Goal: Answer question/provide support: Share knowledge or assist other users

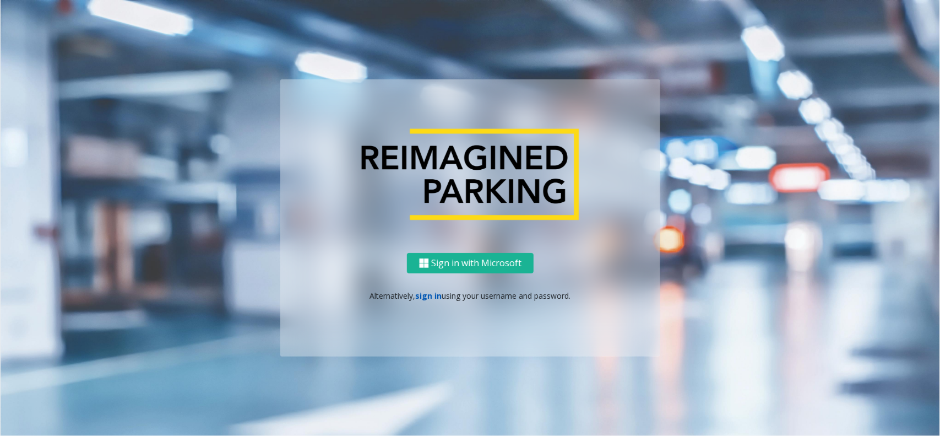
drag, startPoint x: 0, startPoint y: 0, endPoint x: 425, endPoint y: 291, distance: 514.7
click at [425, 291] on link "sign in" at bounding box center [429, 295] width 26 height 10
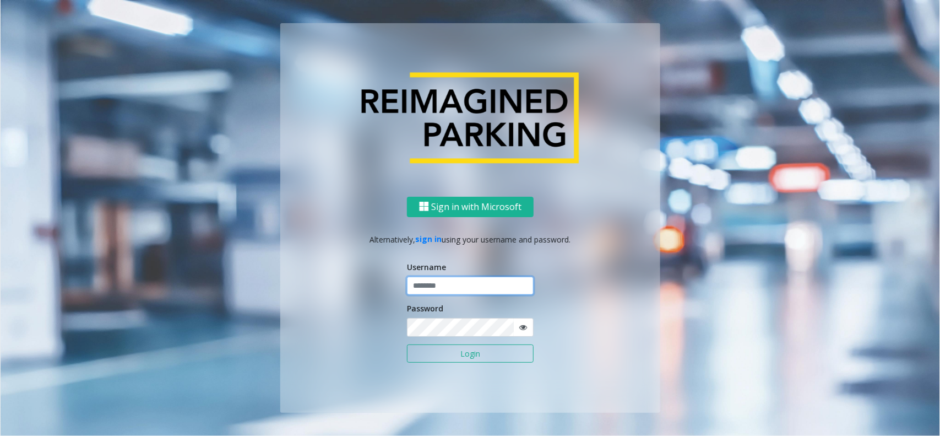
click at [431, 282] on input "text" at bounding box center [470, 285] width 127 height 19
paste input "**********"
type input "**********"
click at [498, 361] on button "Login" at bounding box center [470, 353] width 127 height 19
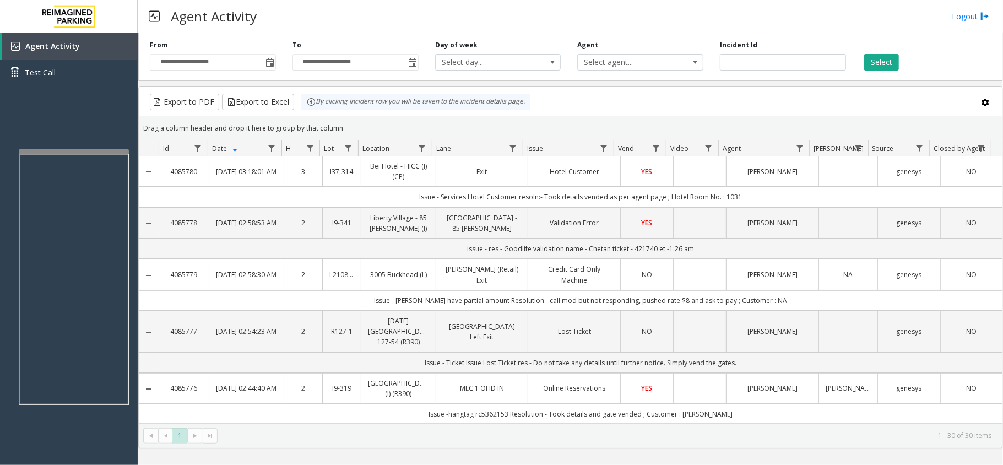
click at [66, 151] on div at bounding box center [74, 151] width 110 height 4
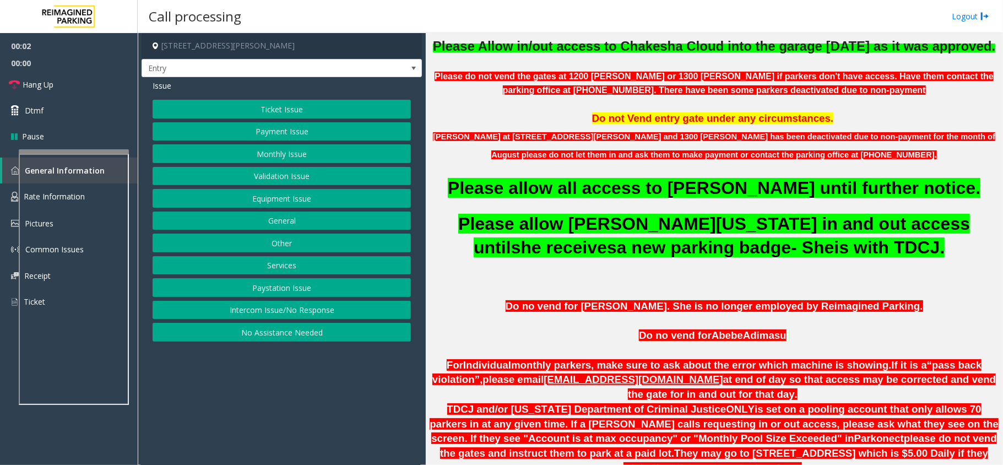
scroll to position [220, 0]
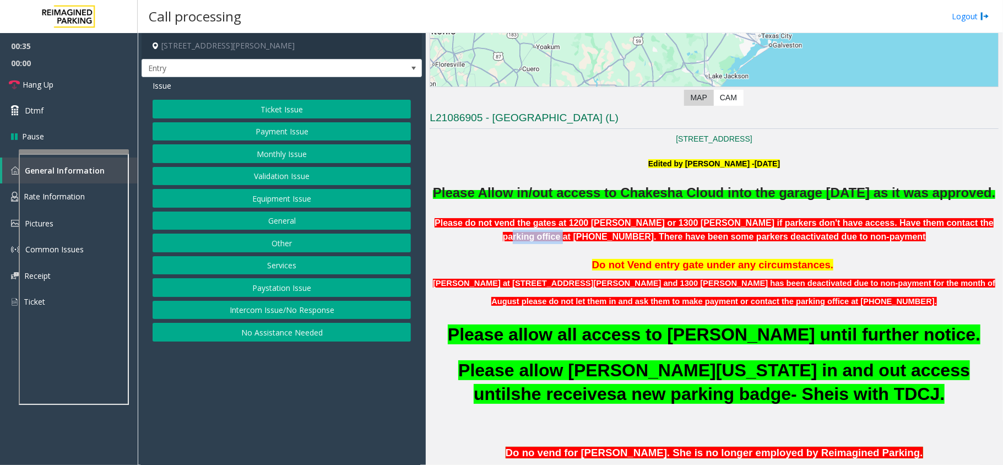
drag, startPoint x: 906, startPoint y: 243, endPoint x: 946, endPoint y: 241, distance: 39.7
click at [940, 241] on span "Please do not vend the gates at 1200 [PERSON_NAME] or 1300 [PERSON_NAME] if par…" at bounding box center [714, 230] width 559 height 24
click at [928, 273] on p "Do not Vend entry gate under any circumstances." at bounding box center [714, 264] width 569 height 17
click at [932, 256] on p at bounding box center [714, 250] width 569 height 12
drag, startPoint x: 68, startPoint y: 83, endPoint x: 311, endPoint y: 139, distance: 248.8
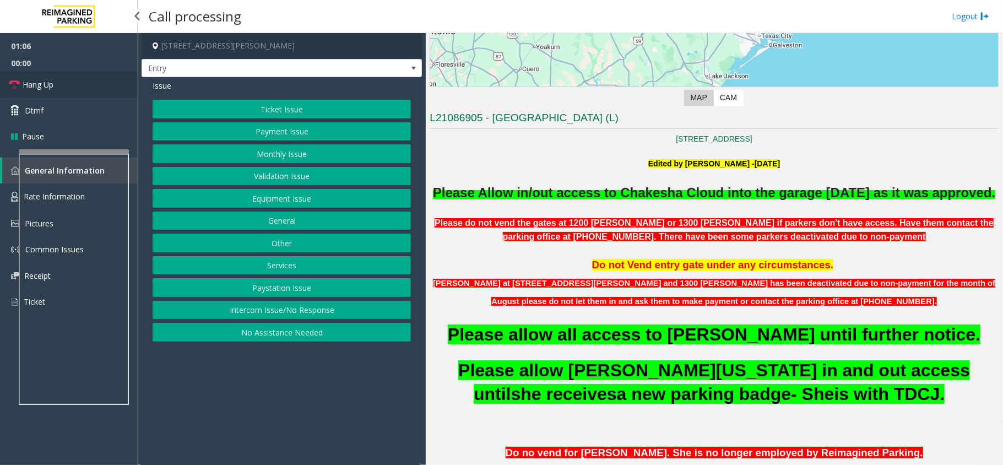
click at [68, 83] on link "Hang Up" at bounding box center [69, 85] width 138 height 26
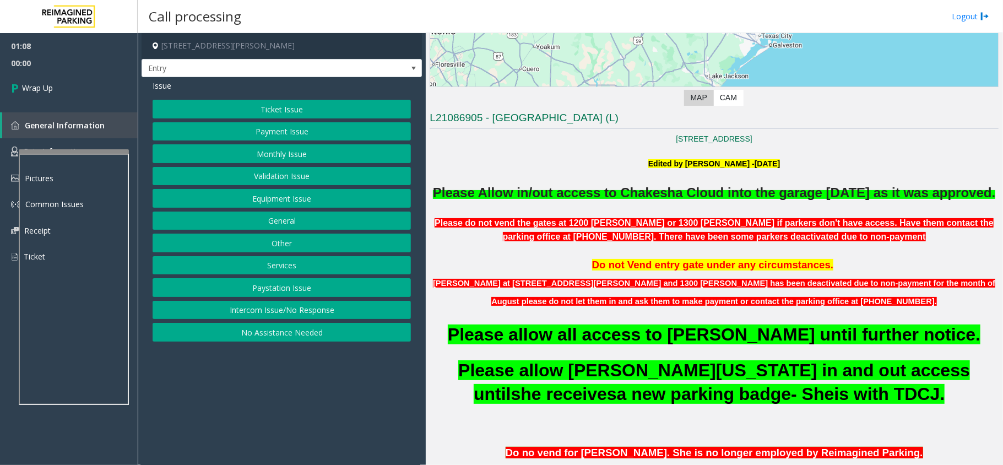
click at [289, 205] on button "Equipment Issue" at bounding box center [282, 198] width 258 height 19
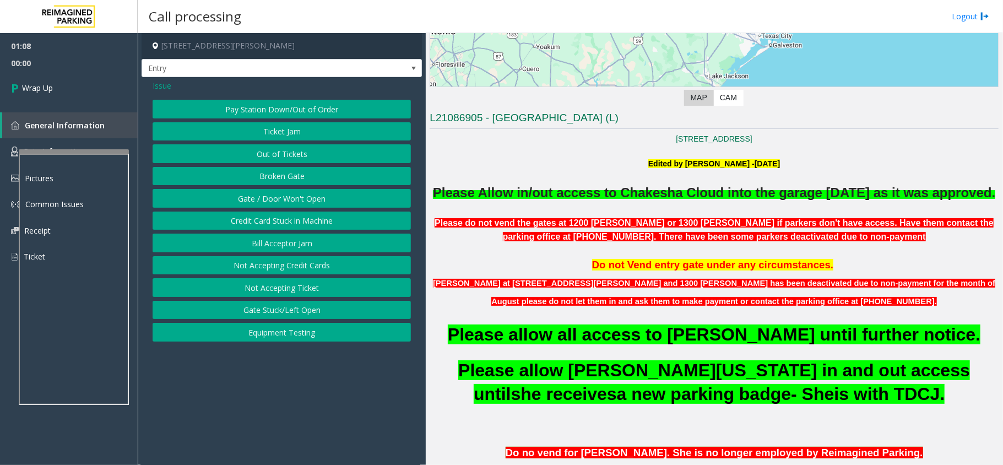
click at [289, 205] on button "Gate / Door Won't Open" at bounding box center [282, 198] width 258 height 19
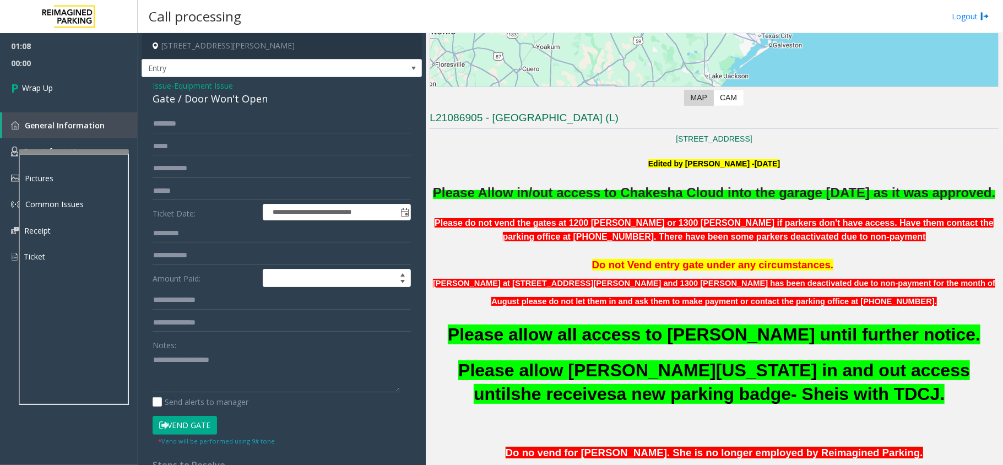
click at [239, 102] on div "Gate / Door Won't Open" at bounding box center [282, 98] width 258 height 15
copy div "Gate / Door Won't Open"
click at [167, 83] on span "Issue" at bounding box center [162, 86] width 19 height 12
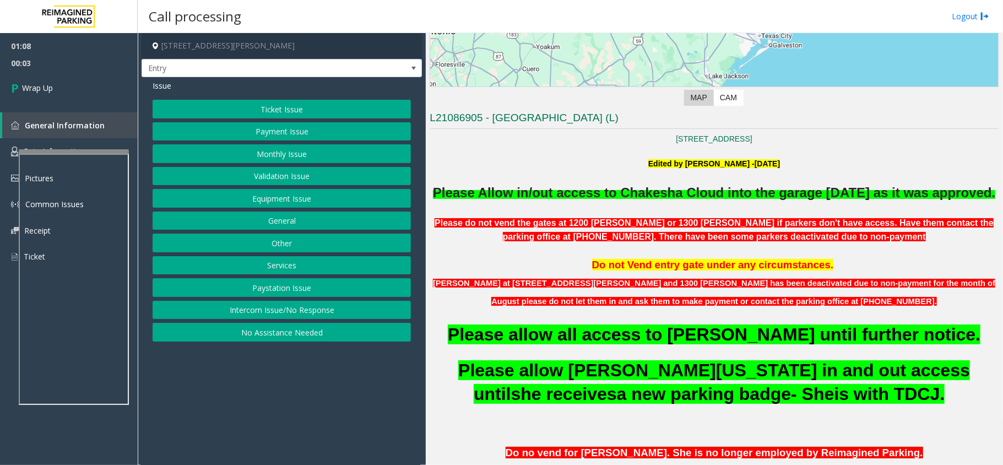
click at [268, 153] on button "Monthly Issue" at bounding box center [282, 153] width 258 height 19
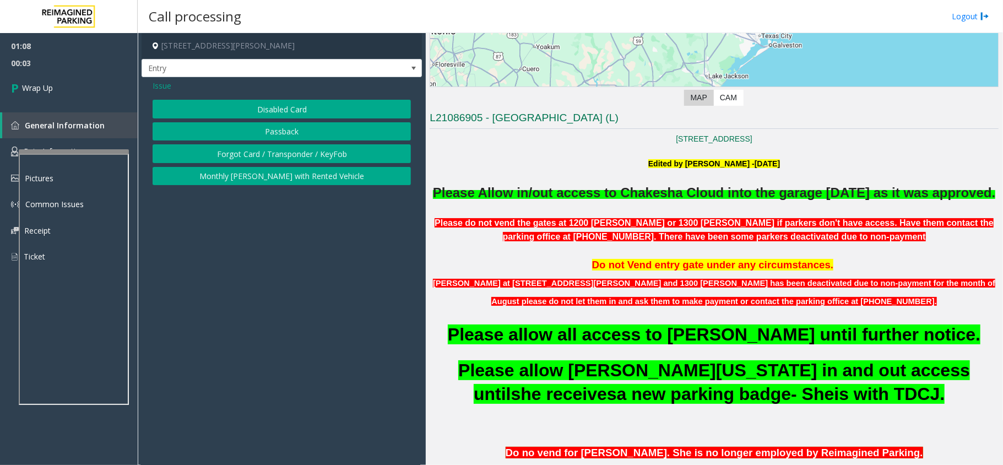
click at [268, 115] on button "Disabled Card" at bounding box center [282, 109] width 258 height 19
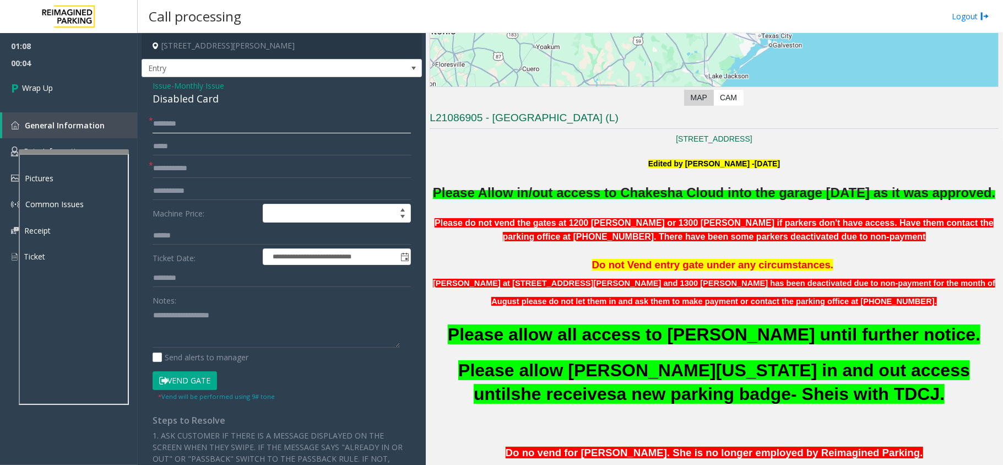
click at [200, 120] on input "text" at bounding box center [282, 124] width 258 height 19
type input "**"
click at [177, 163] on input "text" at bounding box center [282, 168] width 258 height 19
type input "**"
click at [203, 104] on div "Disabled Card" at bounding box center [282, 98] width 258 height 15
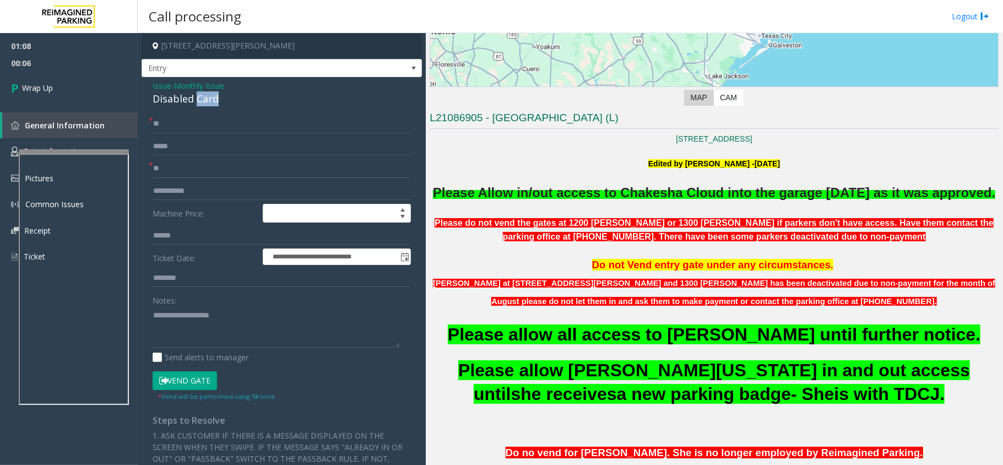
click at [203, 104] on div "Disabled Card" at bounding box center [282, 98] width 258 height 15
copy div "Disabled Card"
click at [194, 307] on textarea at bounding box center [276, 326] width 247 height 41
paste textarea "**********"
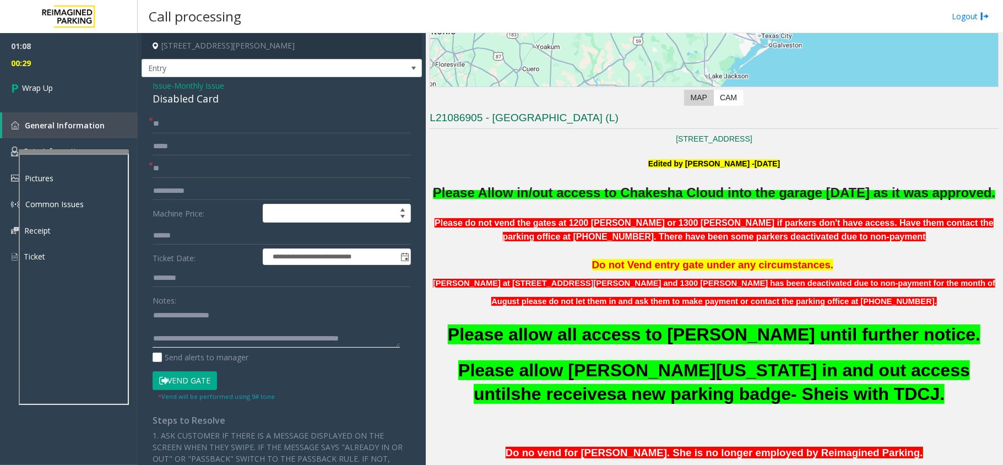
scroll to position [7, 0]
type textarea "**********"
click at [31, 87] on span "Wrap Up" at bounding box center [37, 88] width 31 height 12
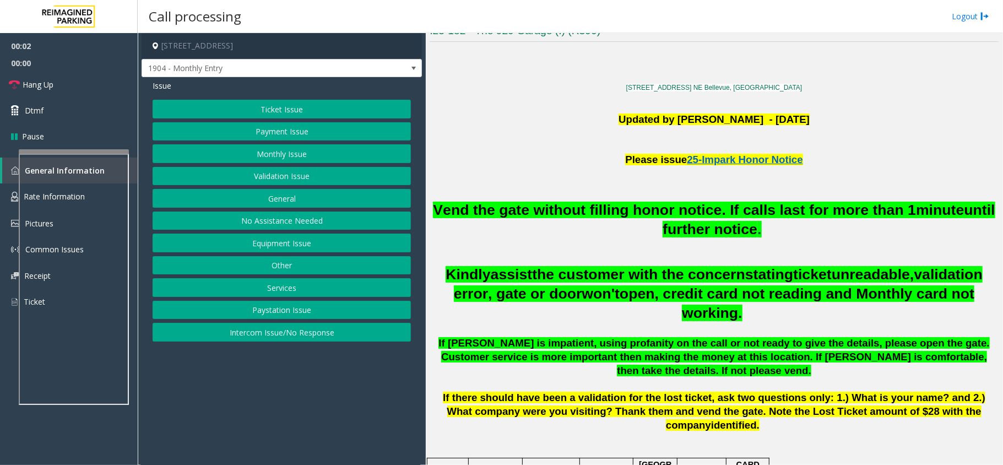
scroll to position [294, 0]
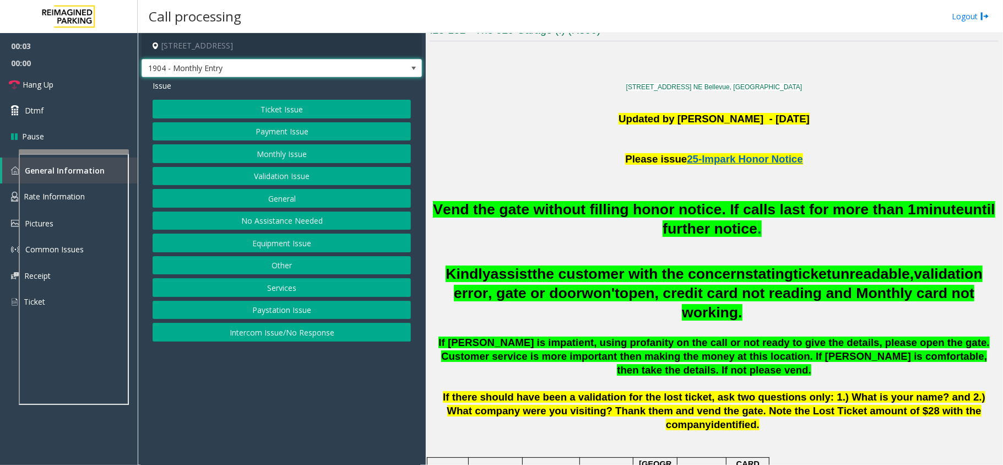
click at [362, 65] on span "1904 - Monthly Entry" at bounding box center [254, 68] width 224 height 18
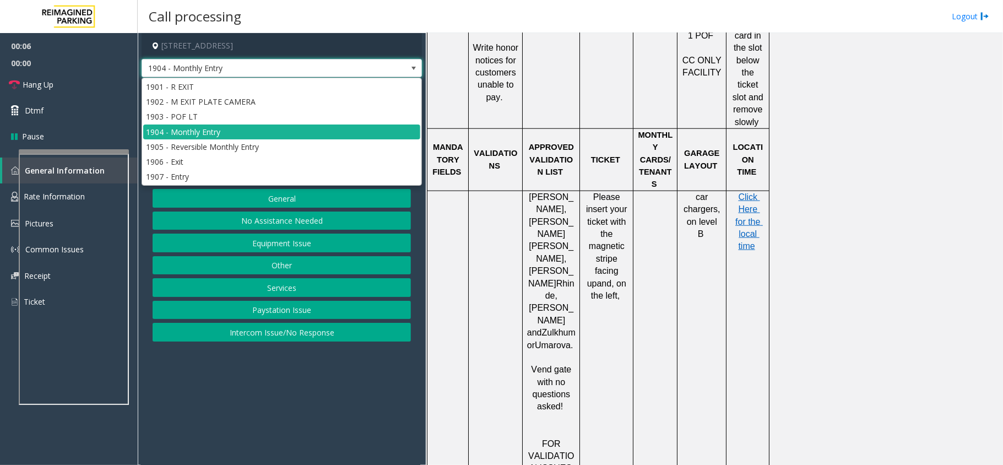
scroll to position [807, 0]
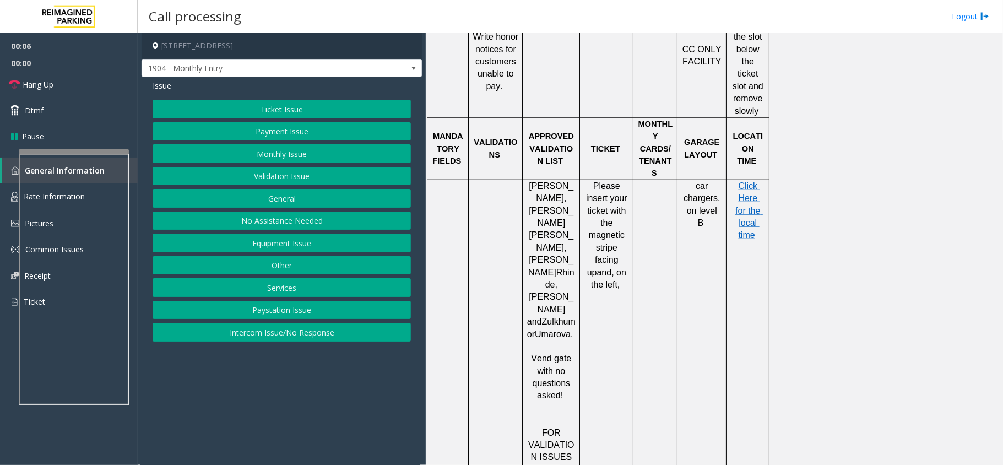
click at [664, 264] on td at bounding box center [655, 396] width 44 height 432
click at [285, 72] on span "1904 - Monthly Entry" at bounding box center [254, 68] width 224 height 18
click at [655, 180] on td at bounding box center [655, 396] width 44 height 432
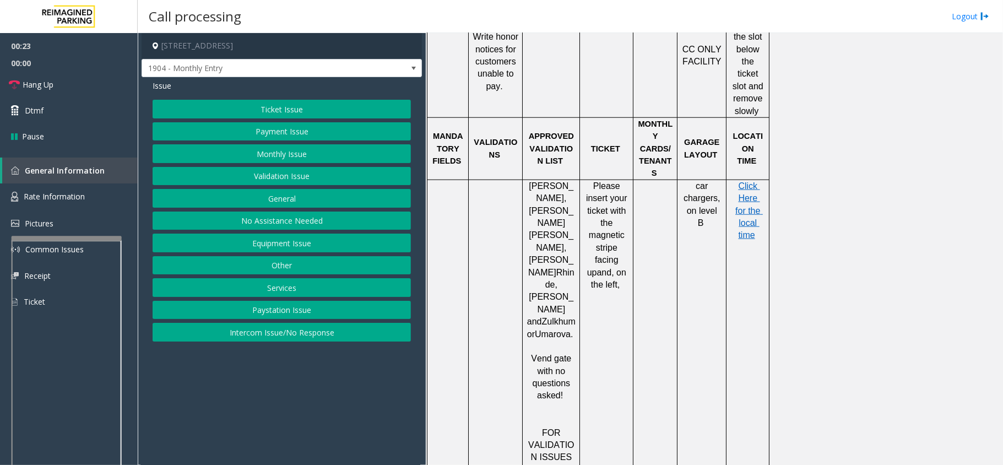
click at [51, 237] on div at bounding box center [67, 238] width 110 height 4
click at [64, 195] on span "Rate Information" at bounding box center [54, 196] width 61 height 10
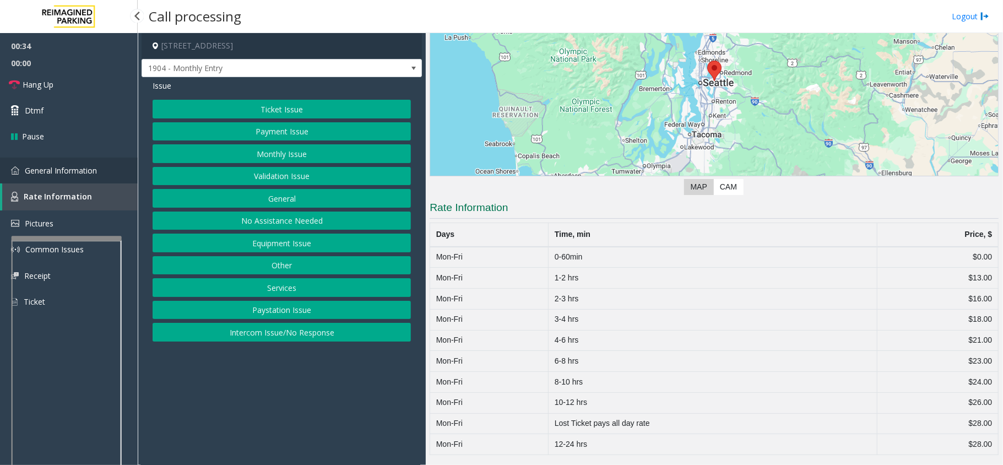
click at [89, 165] on span "General Information" at bounding box center [61, 170] width 72 height 10
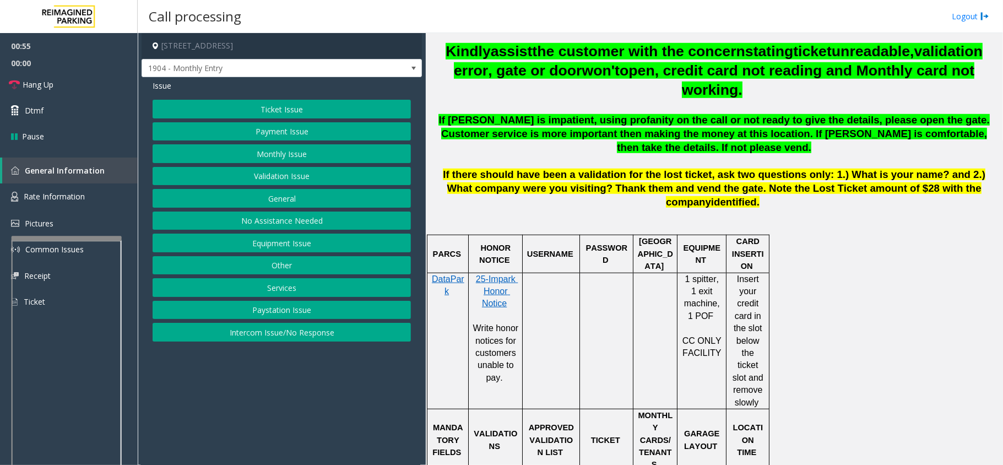
scroll to position [514, 0]
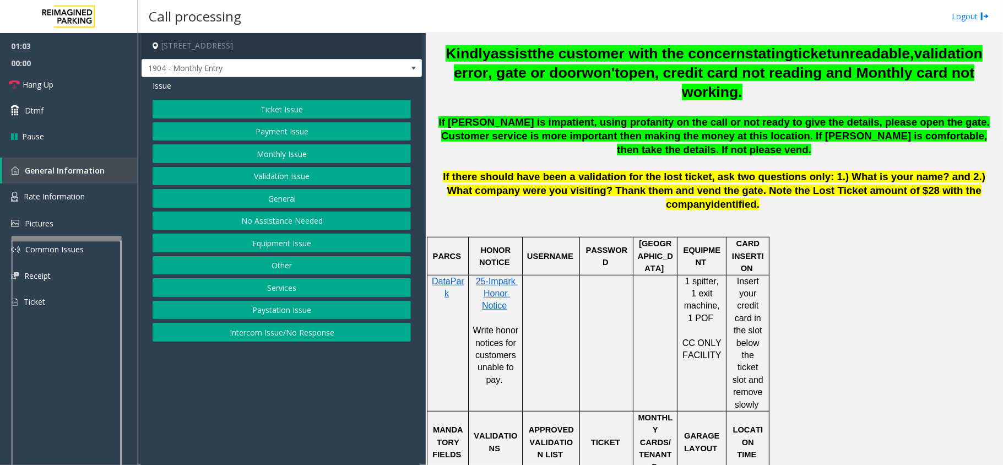
click at [307, 246] on button "Equipment Issue" at bounding box center [282, 243] width 258 height 19
click at [295, 197] on button "Gate / Door Won't Open" at bounding box center [282, 198] width 258 height 19
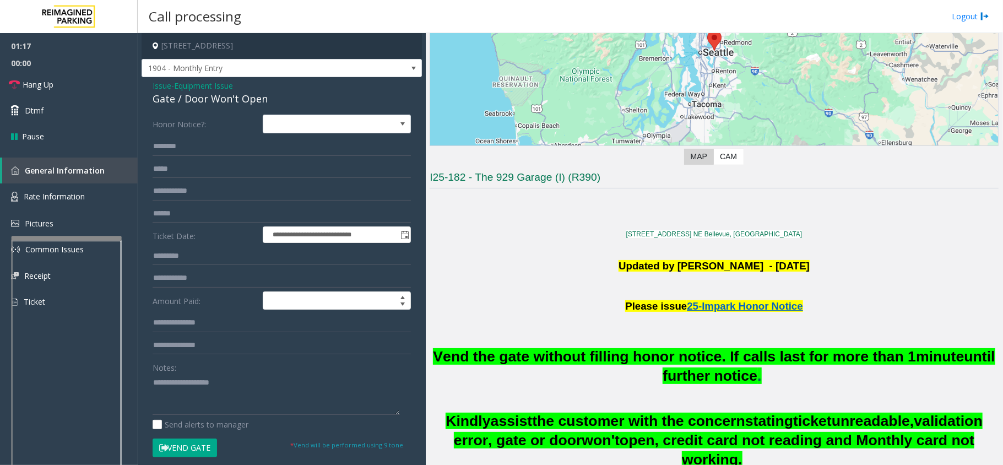
scroll to position [220, 0]
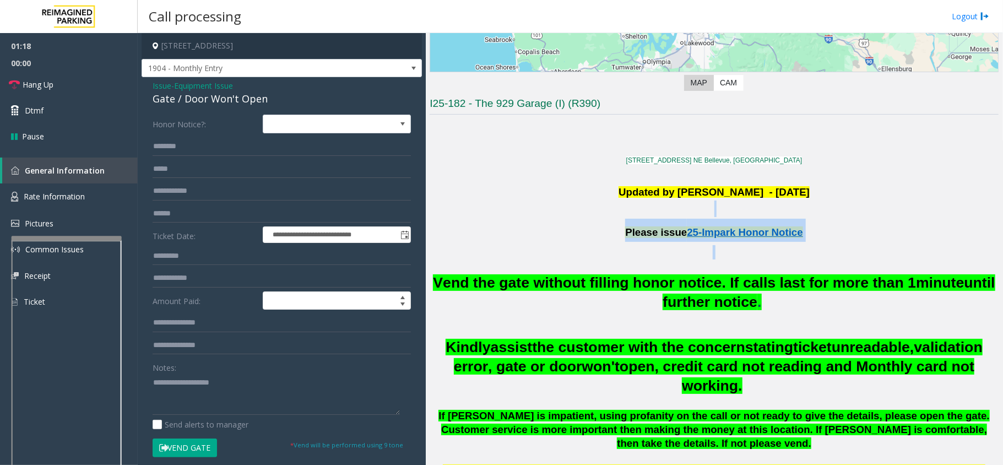
drag, startPoint x: 639, startPoint y: 197, endPoint x: 803, endPoint y: 254, distance: 172.8
click at [803, 254] on p at bounding box center [714, 252] width 569 height 14
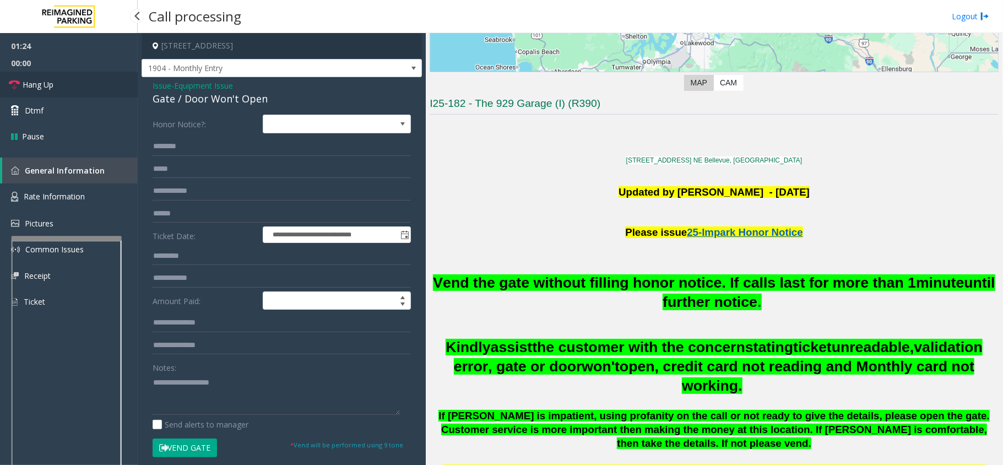
click at [68, 93] on link "Hang Up" at bounding box center [69, 85] width 138 height 26
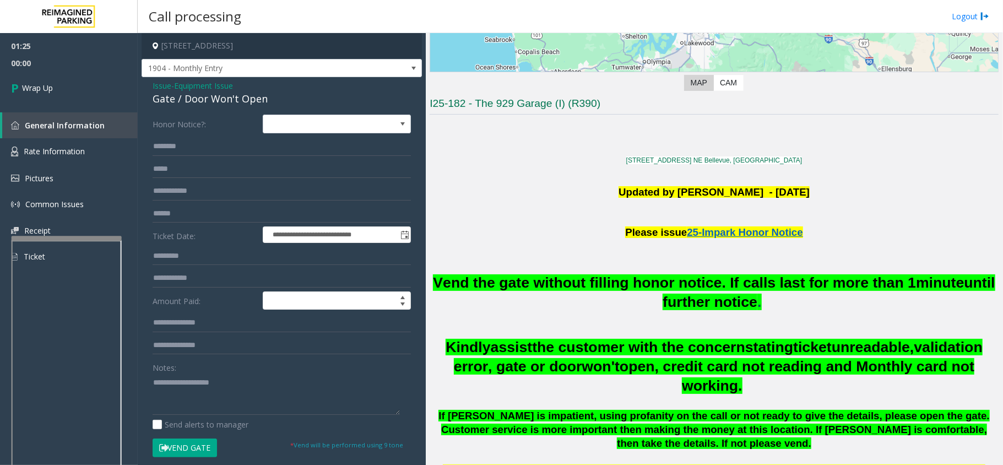
click at [164, 85] on span "Issue" at bounding box center [162, 86] width 19 height 12
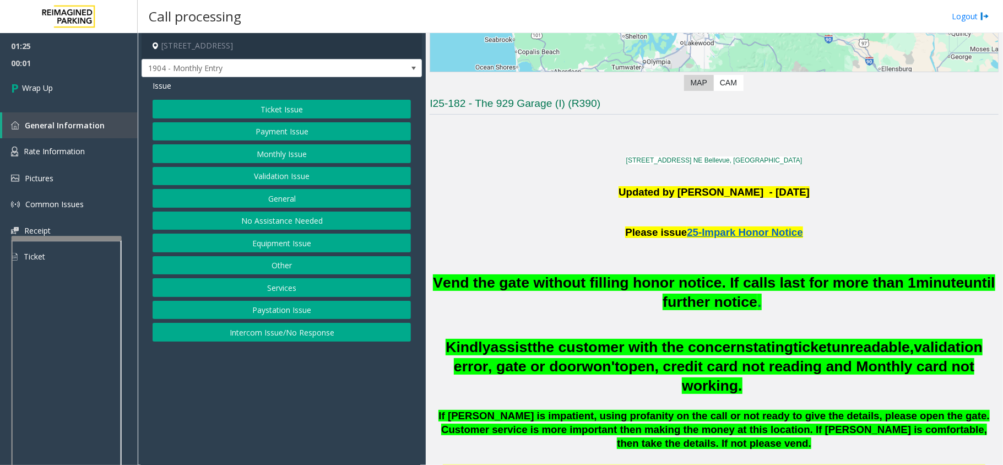
click at [300, 289] on button "Services" at bounding box center [282, 287] width 258 height 19
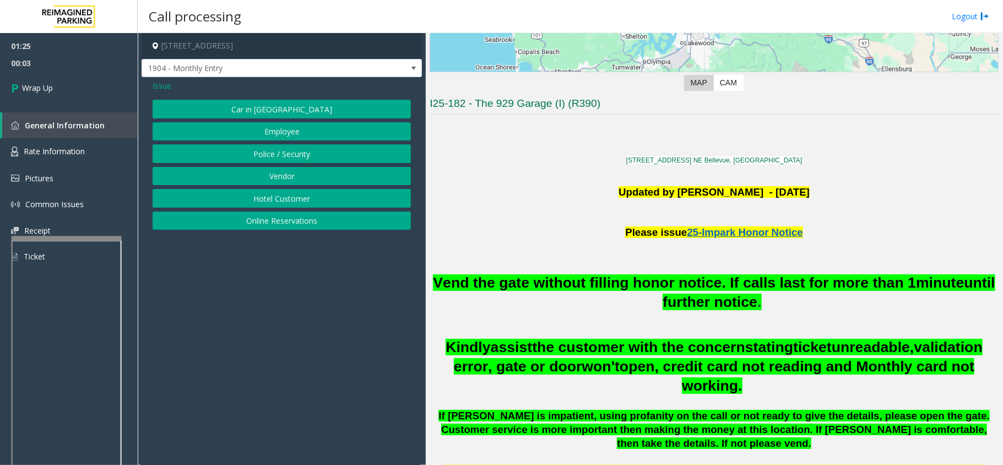
click at [165, 80] on span "Issue" at bounding box center [162, 86] width 19 height 12
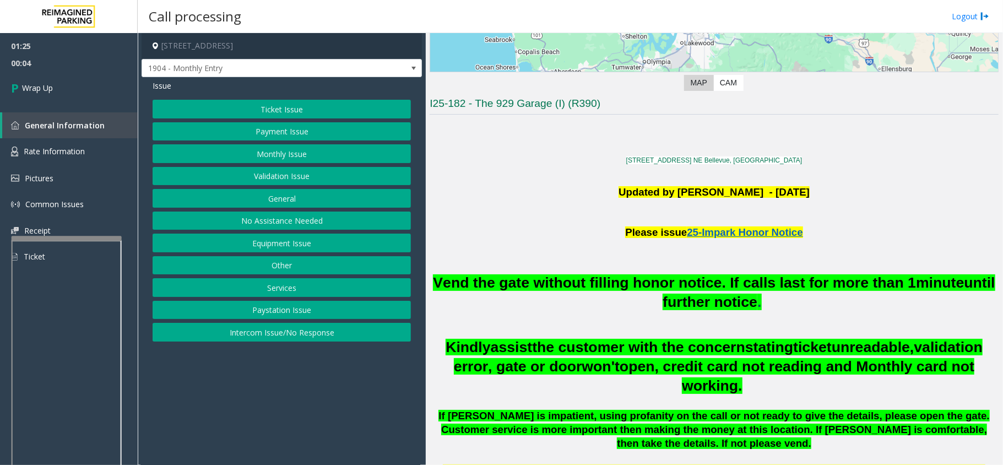
click at [298, 207] on button "General" at bounding box center [282, 198] width 258 height 19
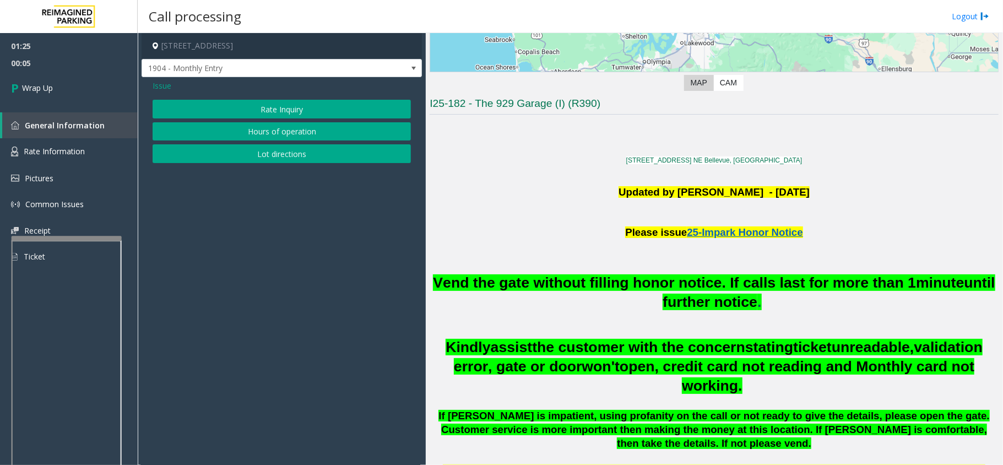
click at [168, 83] on span "Issue" at bounding box center [162, 86] width 19 height 12
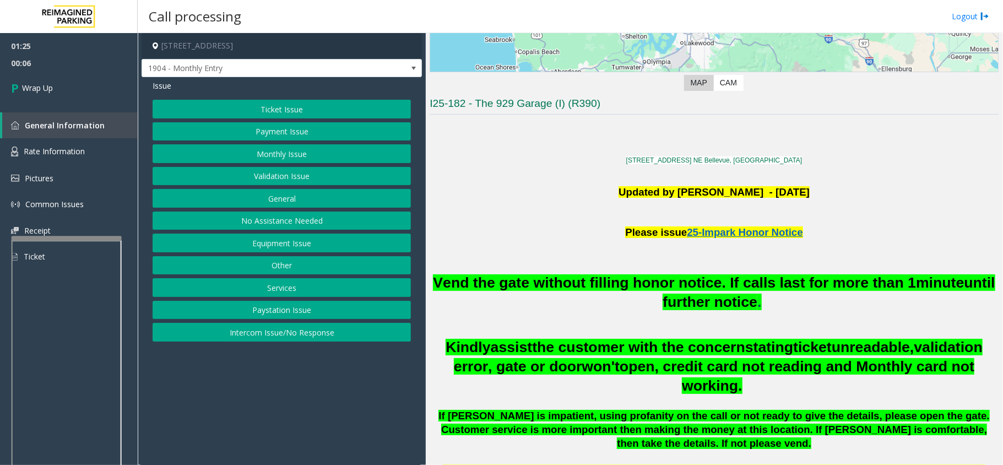
click at [291, 289] on button "Services" at bounding box center [282, 287] width 258 height 19
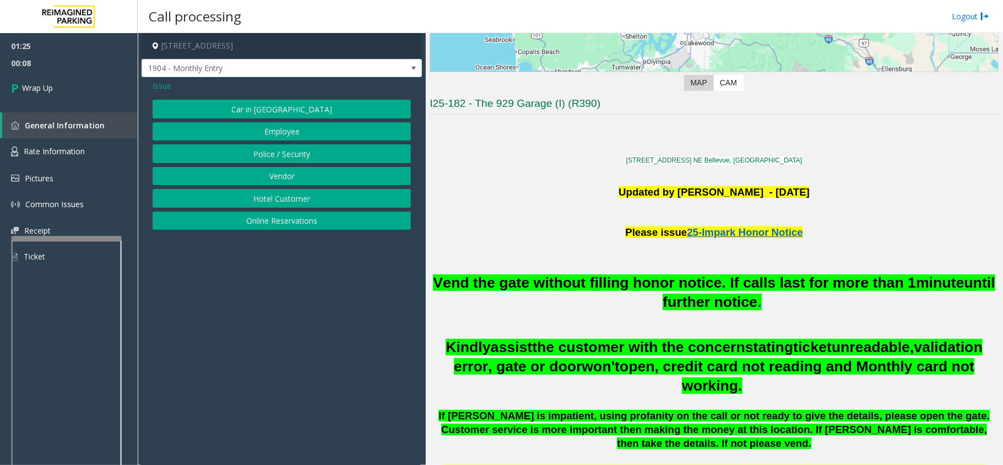
click at [159, 89] on span "Issue" at bounding box center [162, 86] width 19 height 12
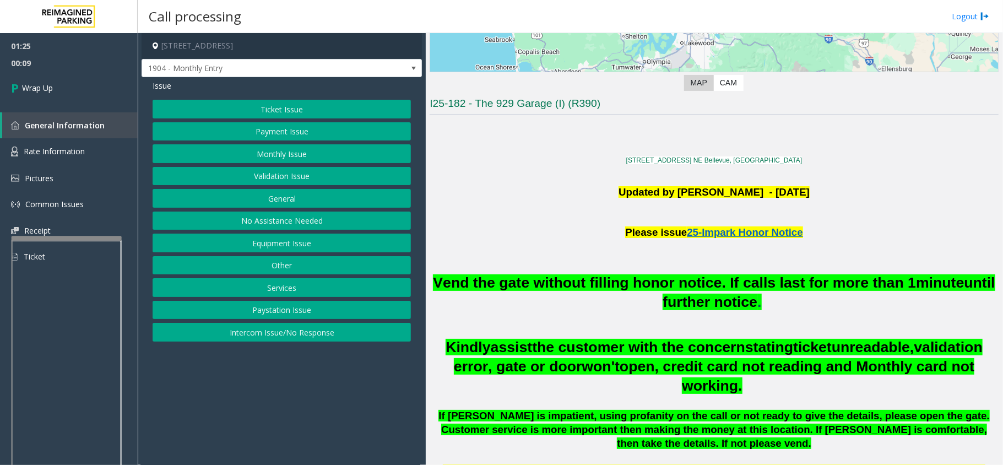
click at [306, 264] on button "Other" at bounding box center [282, 265] width 258 height 19
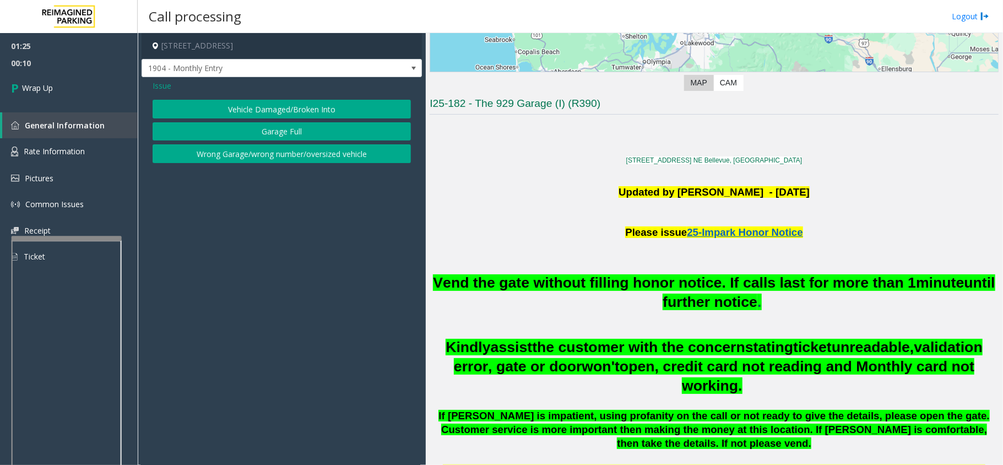
click at [166, 93] on div "Issue Vehicle Damaged/Broken Into Garage Full Wrong Garage/wrong number/oversiz…" at bounding box center [282, 122] width 280 height 91
click at [161, 85] on span "Issue" at bounding box center [162, 86] width 19 height 12
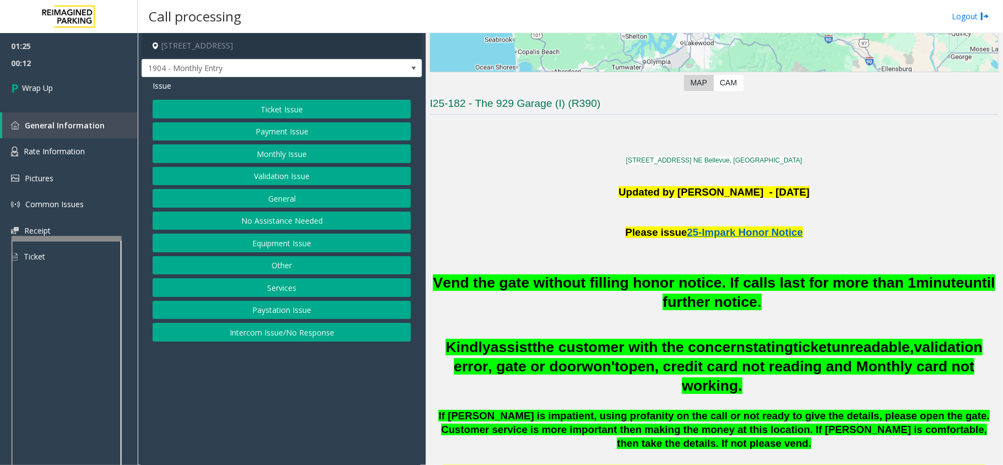
click at [294, 200] on button "General" at bounding box center [282, 198] width 258 height 19
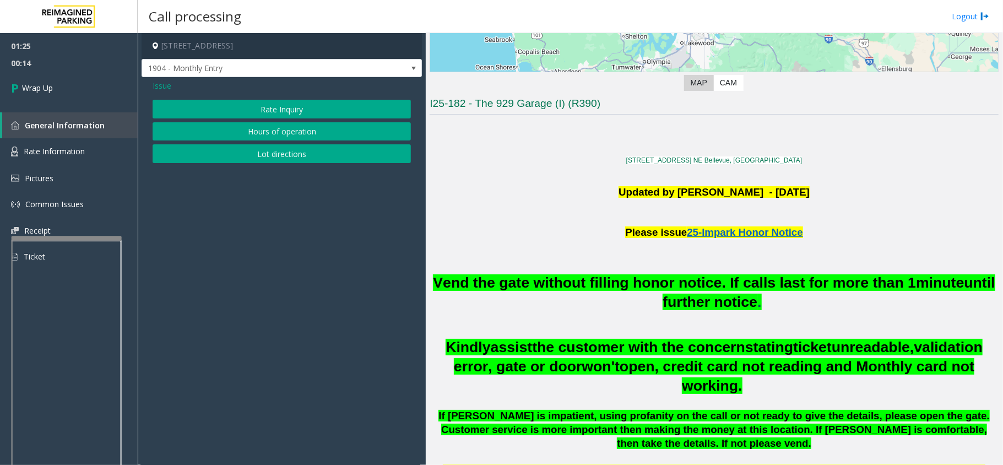
click at [163, 88] on span "Issue" at bounding box center [162, 86] width 19 height 12
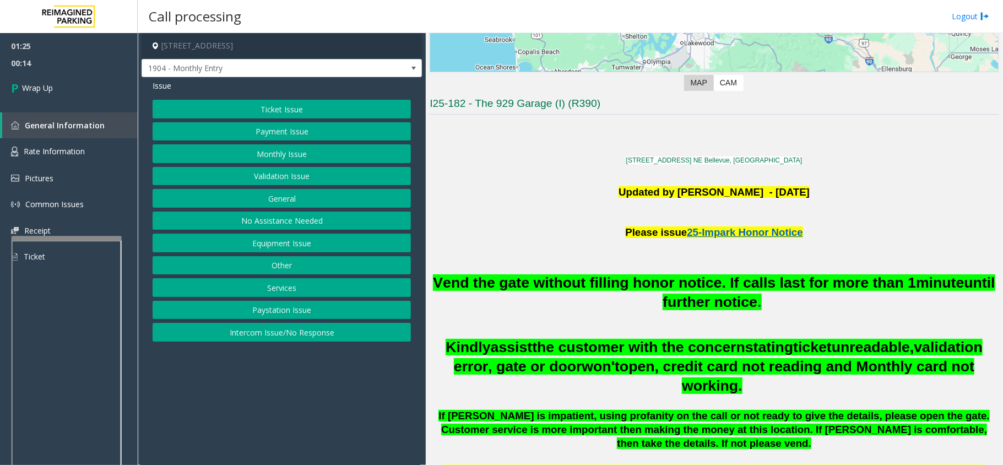
click at [287, 290] on button "Services" at bounding box center [282, 287] width 258 height 19
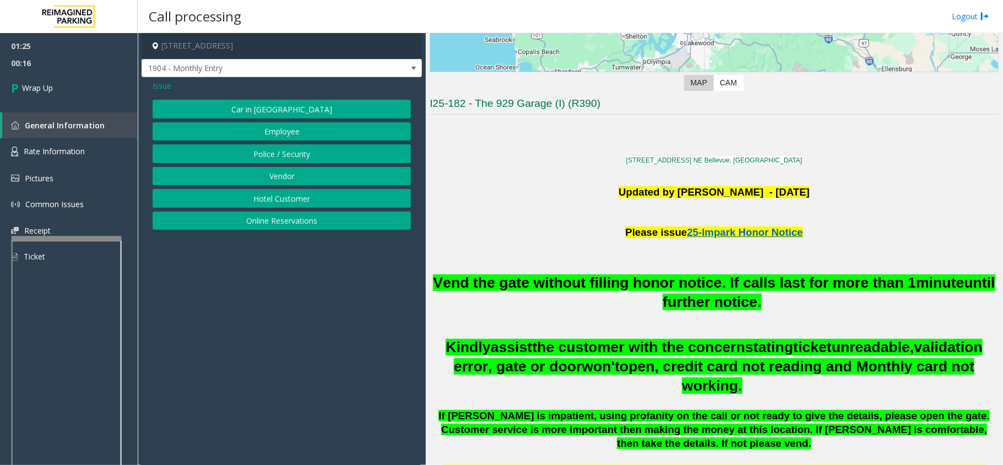
click at [173, 88] on div "Issue" at bounding box center [282, 86] width 258 height 12
click at [159, 82] on span "Issue" at bounding box center [162, 86] width 19 height 12
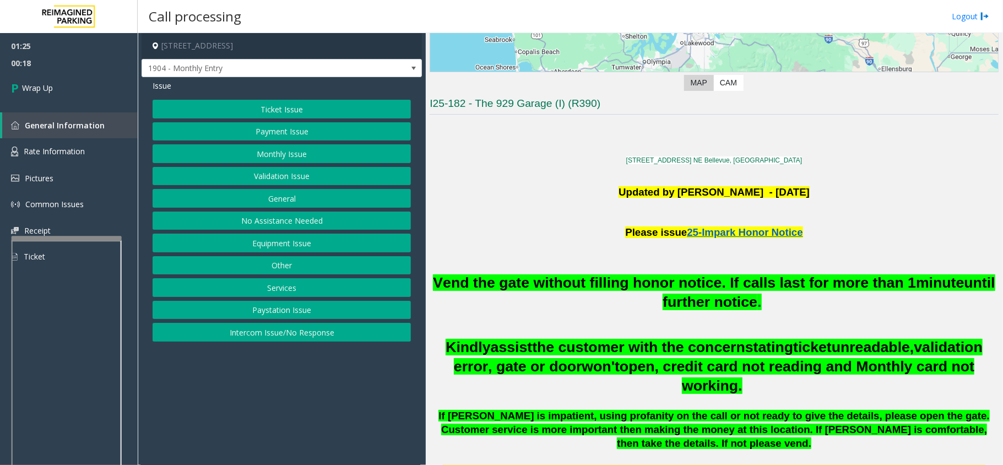
click at [307, 247] on button "Equipment Issue" at bounding box center [282, 243] width 258 height 19
click at [157, 84] on span "Issue" at bounding box center [162, 86] width 19 height 12
click at [305, 199] on button "General" at bounding box center [282, 198] width 258 height 19
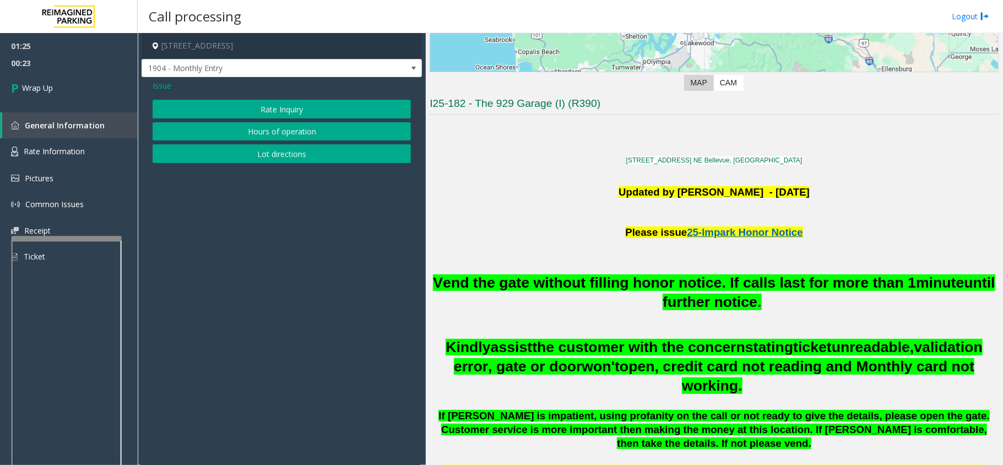
click at [164, 87] on span "Issue" at bounding box center [162, 86] width 19 height 12
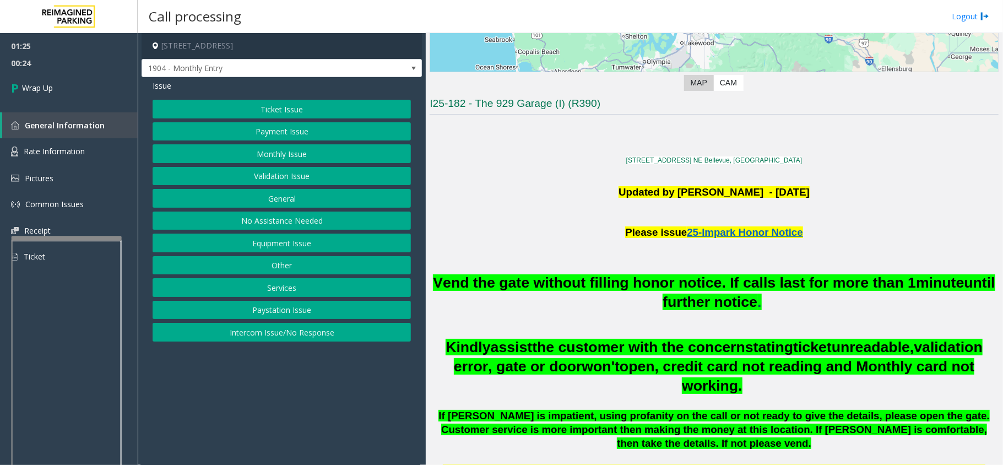
click at [309, 265] on button "Other" at bounding box center [282, 265] width 258 height 19
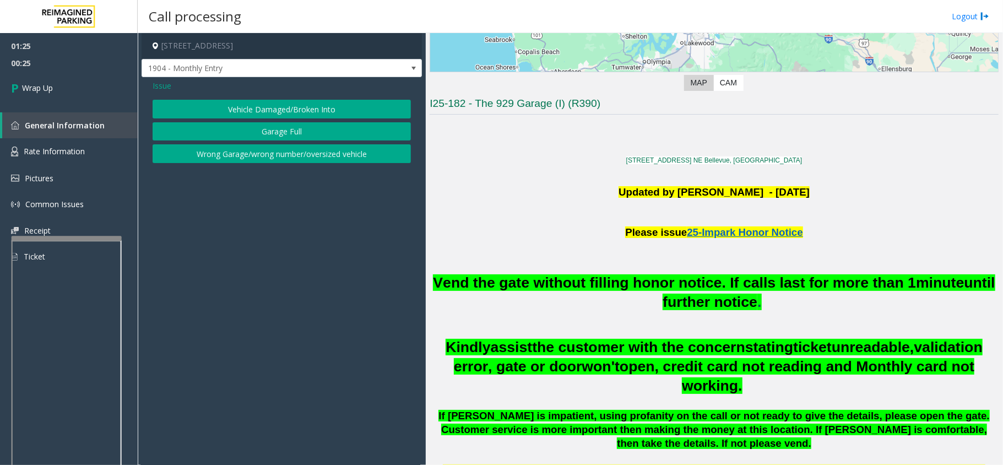
click at [162, 84] on span "Issue" at bounding box center [162, 86] width 19 height 12
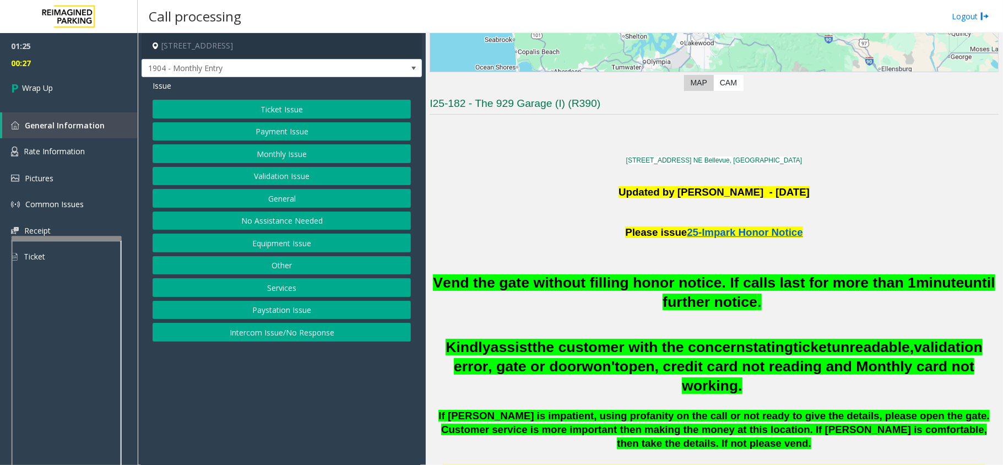
click at [287, 247] on button "Equipment Issue" at bounding box center [282, 243] width 258 height 19
click at [165, 85] on span "Issue" at bounding box center [162, 86] width 19 height 12
click at [284, 230] on button "No Assistance Needed" at bounding box center [282, 221] width 258 height 19
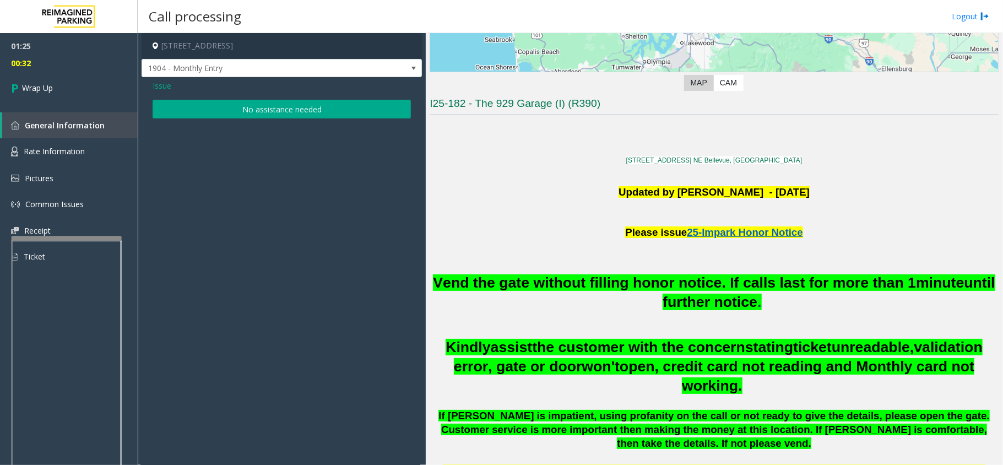
click at [168, 86] on span "Issue" at bounding box center [162, 86] width 19 height 12
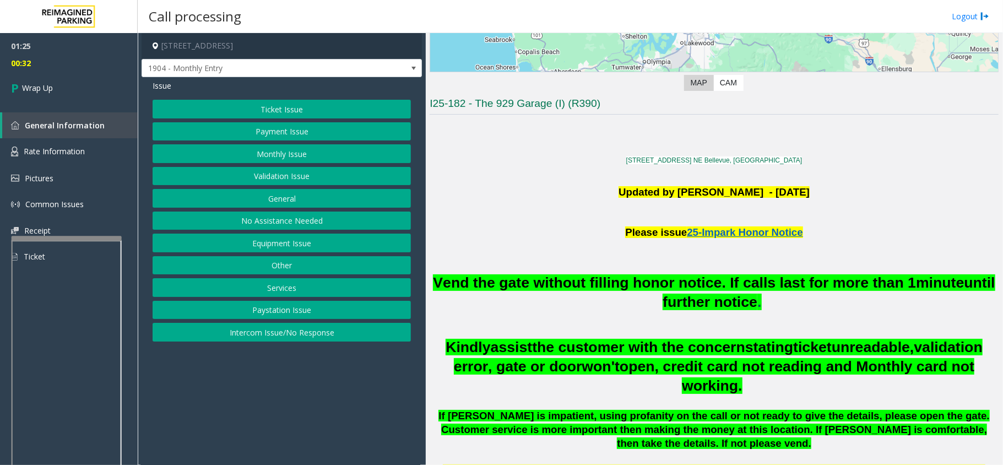
click at [299, 243] on button "Equipment Issue" at bounding box center [282, 243] width 258 height 19
click at [312, 197] on button "Gate / Door Won't Open" at bounding box center [282, 198] width 258 height 19
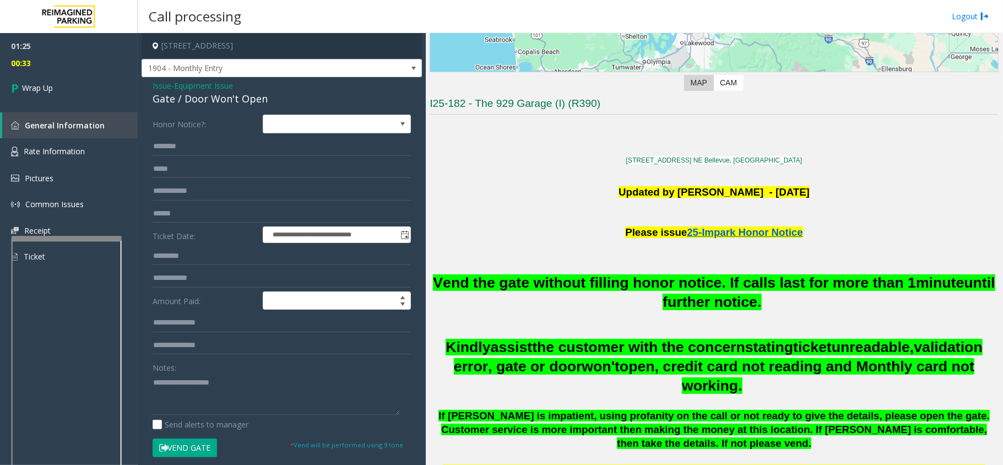
click at [214, 102] on div "Gate / Door Won't Open" at bounding box center [282, 98] width 258 height 15
copy div "Gate / Door Won't Open"
click at [237, 389] on textarea at bounding box center [276, 393] width 247 height 41
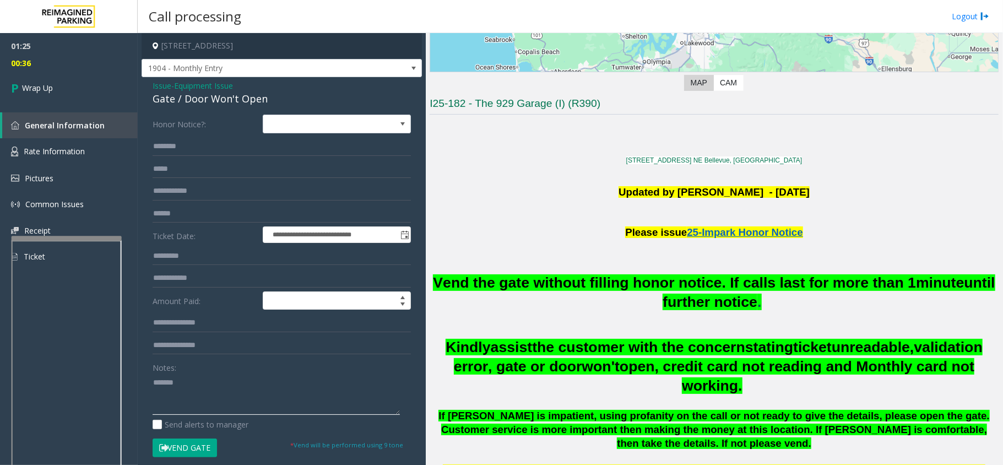
paste textarea "**********"
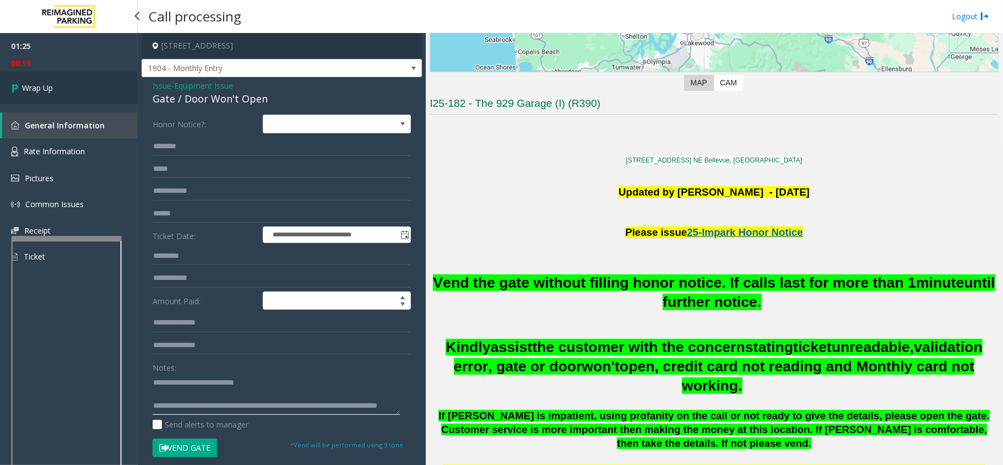
type textarea "**********"
click at [59, 89] on link "Wrap Up" at bounding box center [69, 88] width 138 height 32
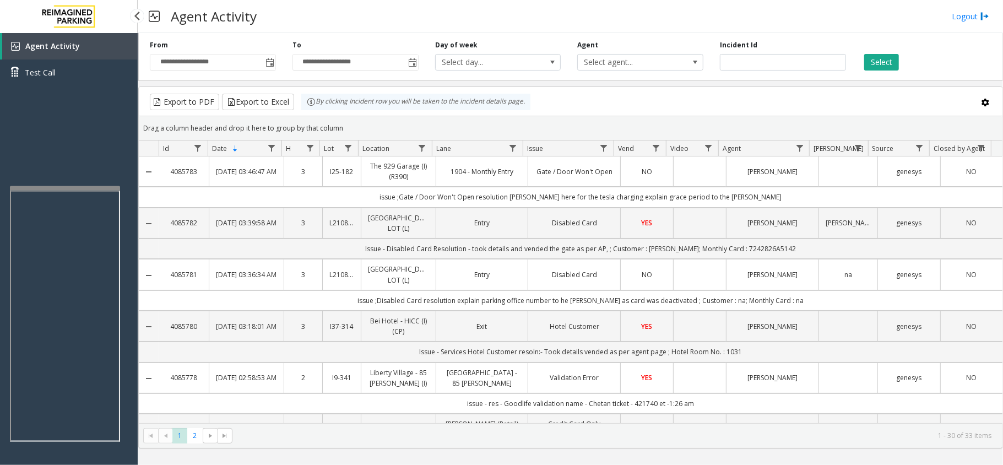
click at [58, 186] on div at bounding box center [65, 188] width 110 height 4
